Goal: Transaction & Acquisition: Book appointment/travel/reservation

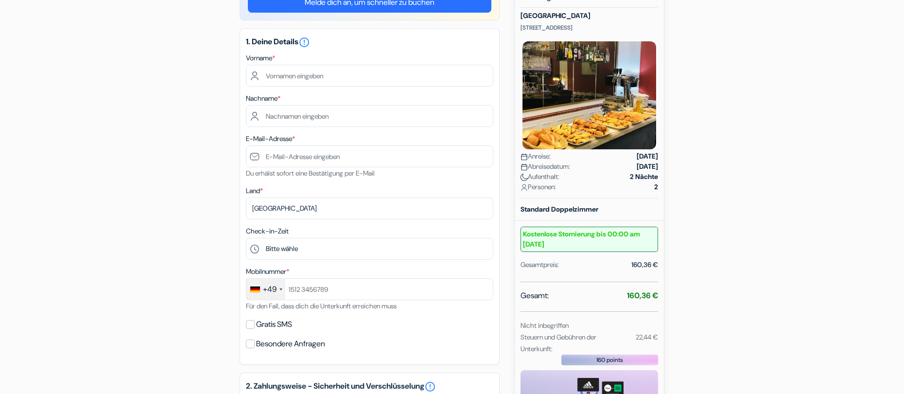
scroll to position [49, 0]
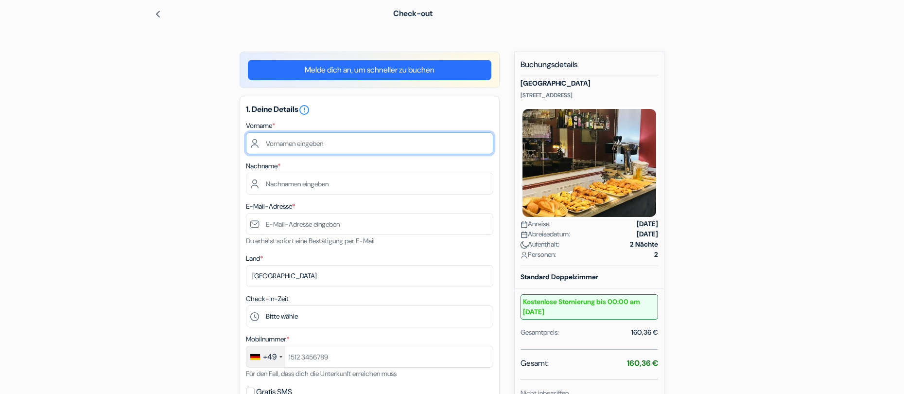
click at [326, 141] on input "text" at bounding box center [369, 143] width 247 height 22
type input "Simon"
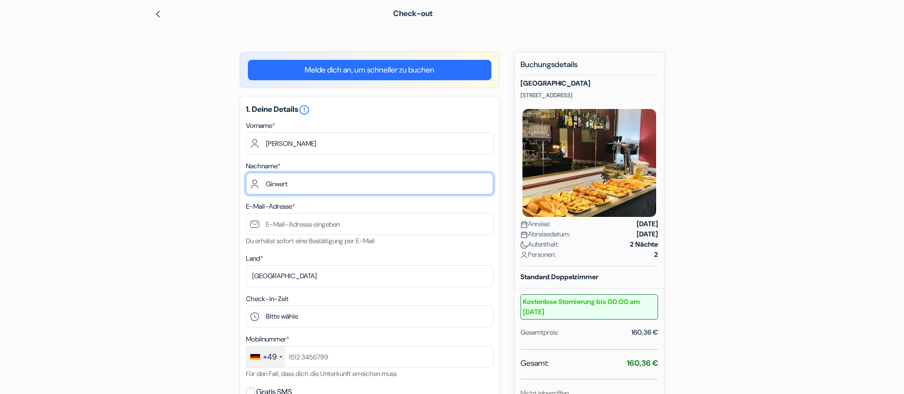
type input "Girwert"
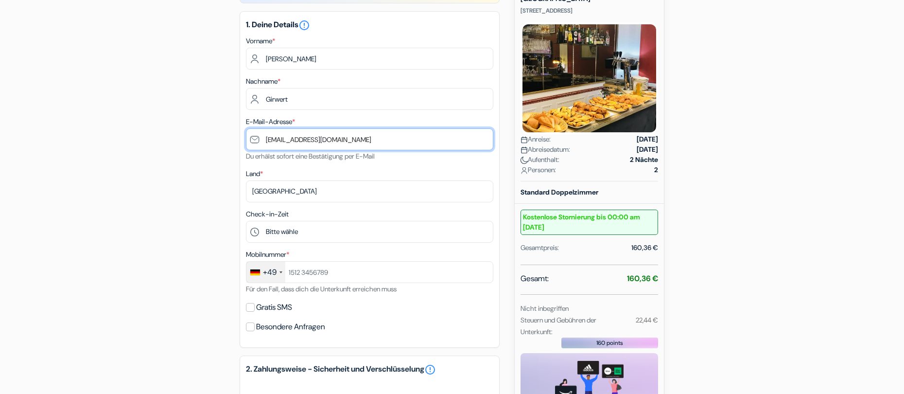
scroll to position [146, 0]
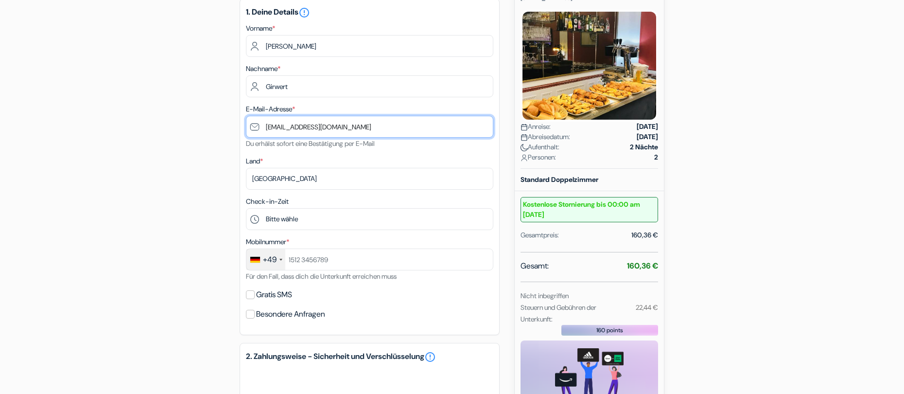
type input "[EMAIL_ADDRESS][DOMAIN_NAME]"
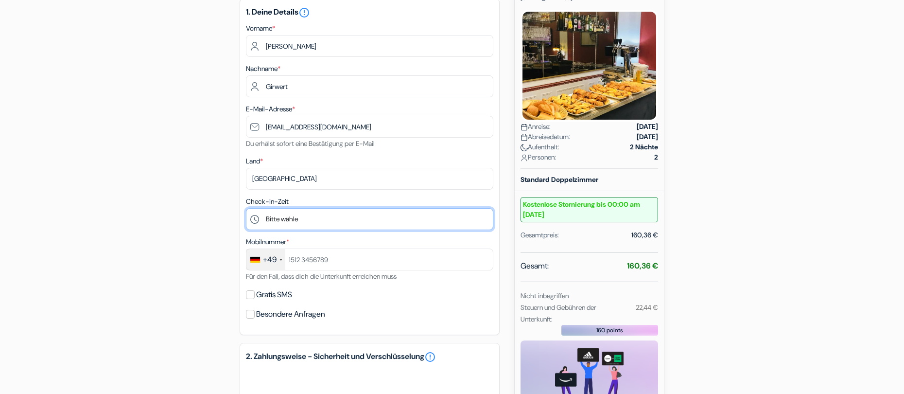
click at [308, 223] on select "Bitte wähle 14:00 15:00 16:00 17:00 18:00 19:00 20:00 21:00 22:00 23:00 0:00" at bounding box center [369, 219] width 247 height 22
select select "14"
click at [246, 208] on select "Bitte wähle 14:00 15:00 16:00 17:00 18:00 19:00 20:00 21:00 22:00 23:00 0:00" at bounding box center [369, 219] width 247 height 22
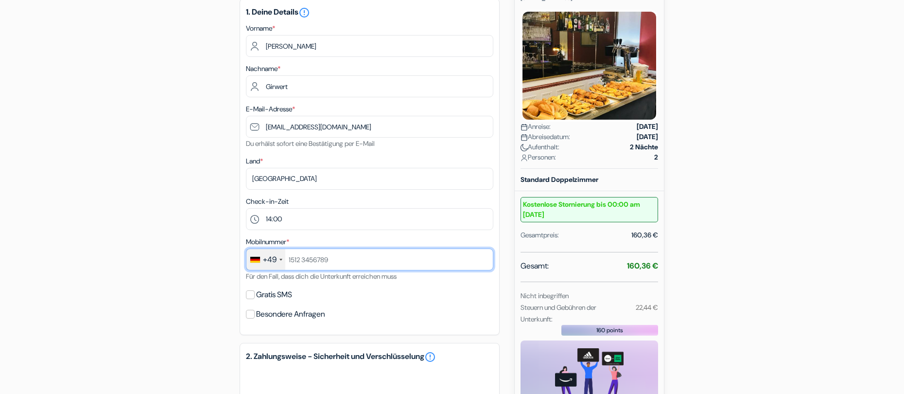
drag, startPoint x: 350, startPoint y: 256, endPoint x: 290, endPoint y: 257, distance: 60.8
click at [290, 257] on input "text" at bounding box center [369, 259] width 247 height 22
click at [337, 258] on input "text" at bounding box center [369, 259] width 247 height 22
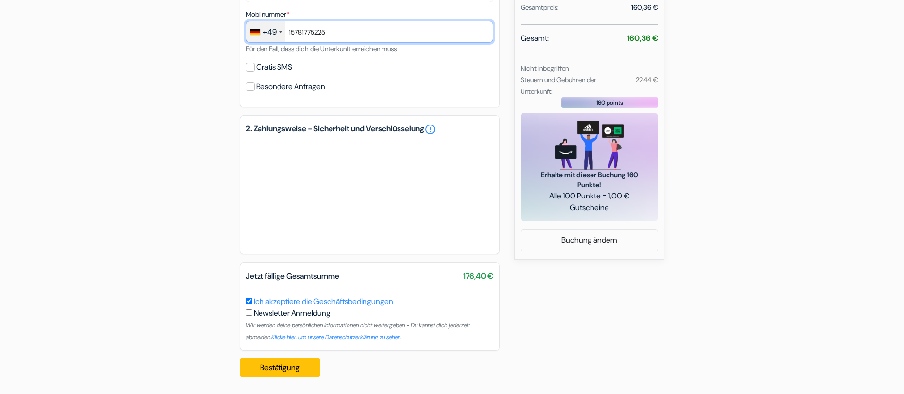
scroll to position [374, 0]
type input "15781775225"
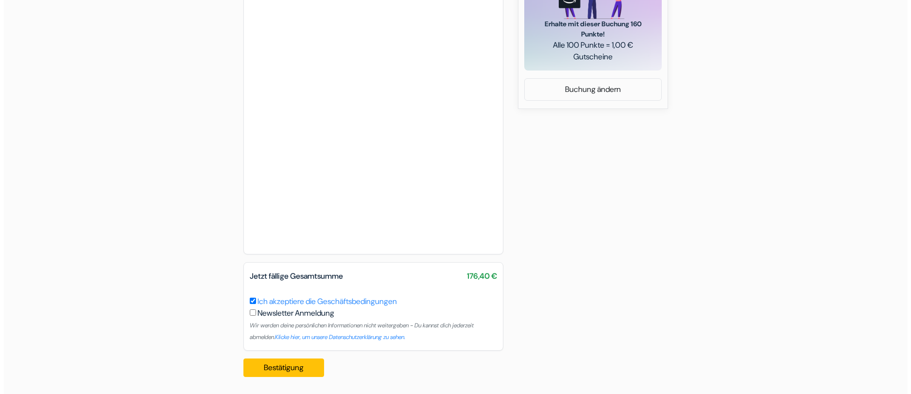
scroll to position [524, 0]
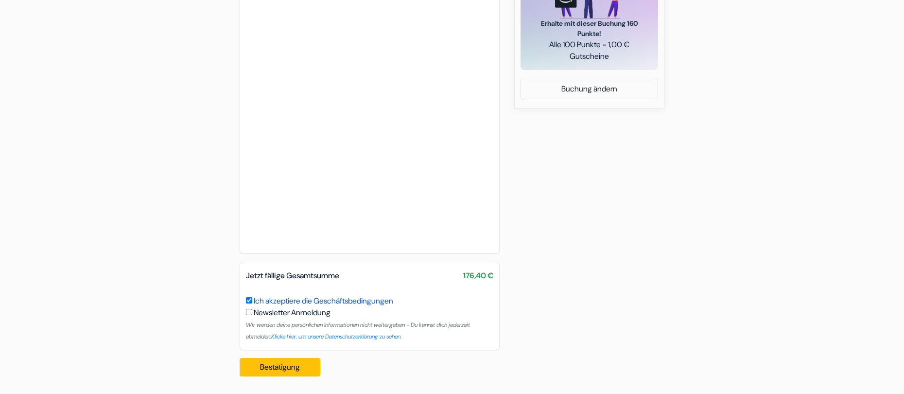
click at [297, 301] on link "Ich akzeptiere die Geschäftsbedingungen" at bounding box center [324, 301] width 140 height 10
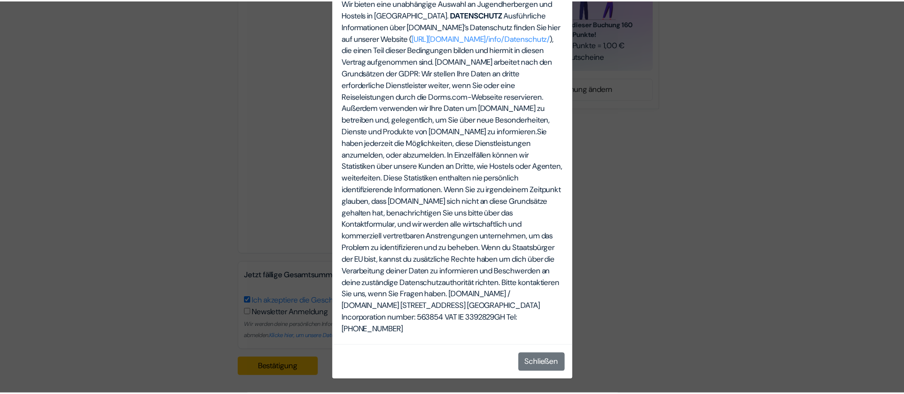
scroll to position [3403, 0]
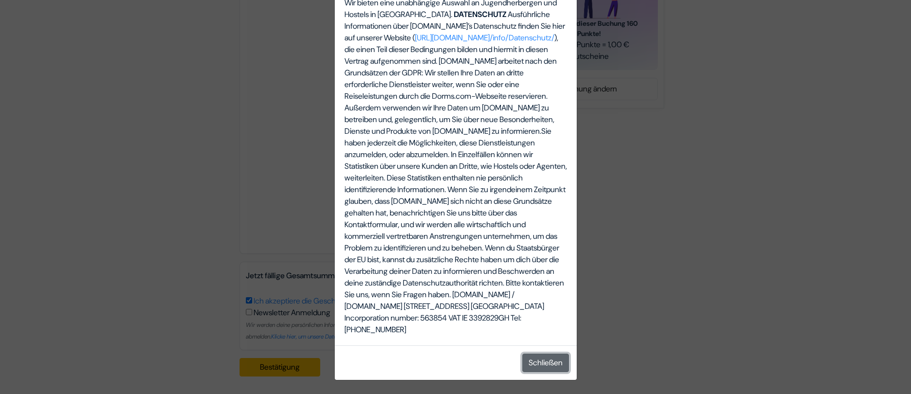
click at [548, 367] on button "Schließen" at bounding box center [546, 362] width 47 height 18
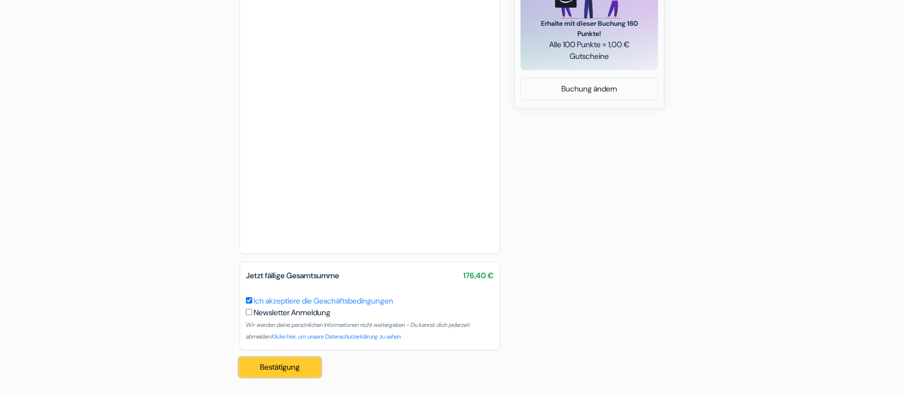
click at [281, 367] on button "Bestätigung Loading..." at bounding box center [280, 367] width 81 height 18
